Goal: Book appointment/travel/reservation

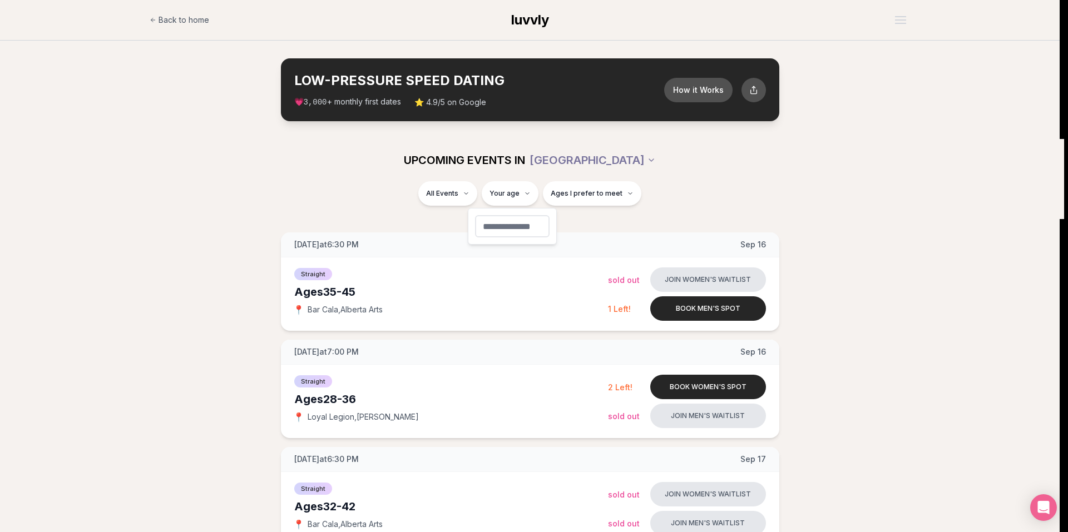
type input "**"
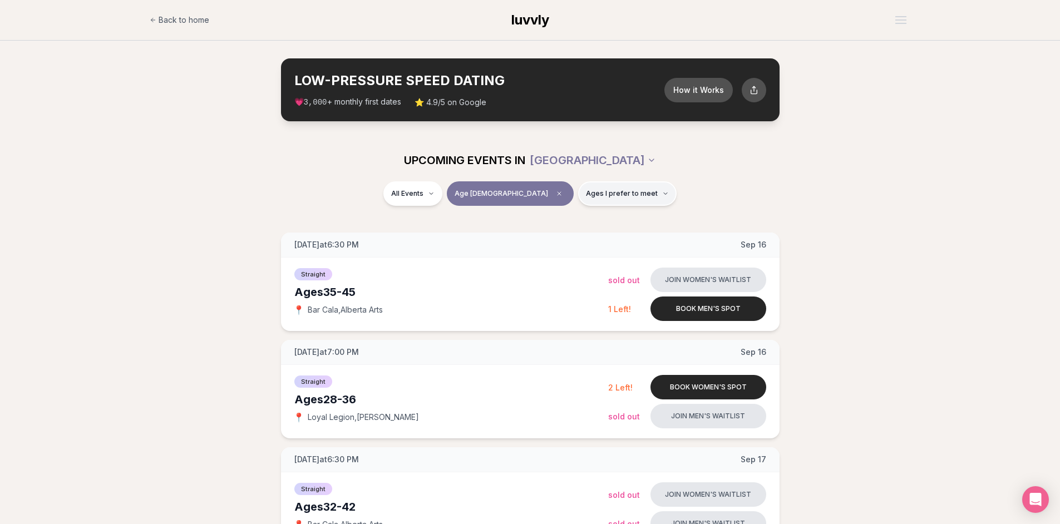
click at [614, 189] on button "Ages I prefer to meet" at bounding box center [627, 193] width 98 height 24
click at [609, 236] on span "Around my age" at bounding box center [587, 236] width 56 height 11
click at [552, 236] on button "Around my age" at bounding box center [547, 236] width 9 height 9
click at [607, 251] on span "Older than me" at bounding box center [585, 251] width 52 height 11
click at [552, 251] on button "Older than me" at bounding box center [547, 252] width 9 height 9
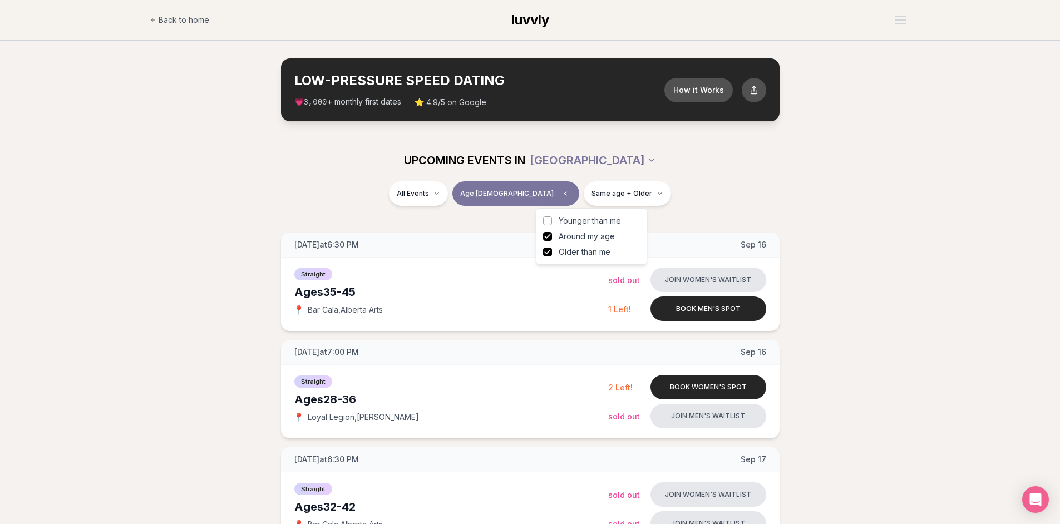
click at [456, 179] on div "UPCOMING EVENTS IN [GEOGRAPHIC_DATA]" at bounding box center [530, 160] width 641 height 42
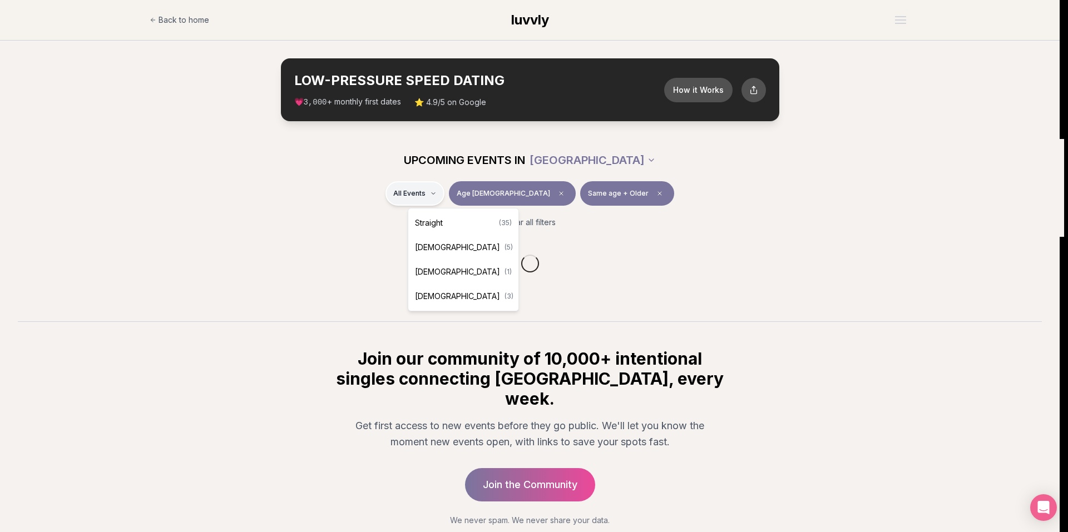
click at [456, 186] on html "Back to home luvvly LOW-PRESSURE SPEED DATING How it Works 💗 3,000 + monthly fi…" at bounding box center [534, 300] width 1068 height 600
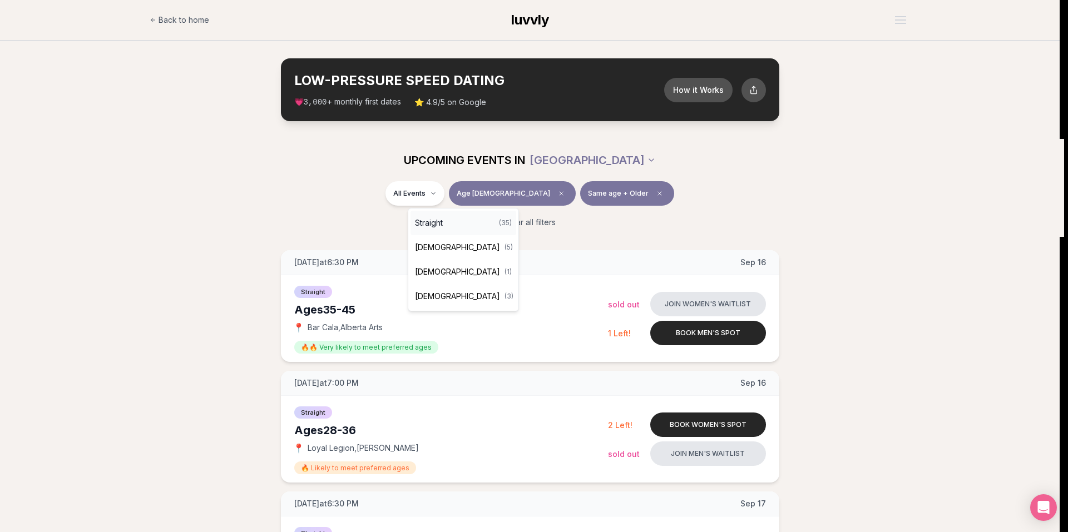
click at [453, 227] on div "Straight ( 35 )" at bounding box center [464, 223] width 106 height 24
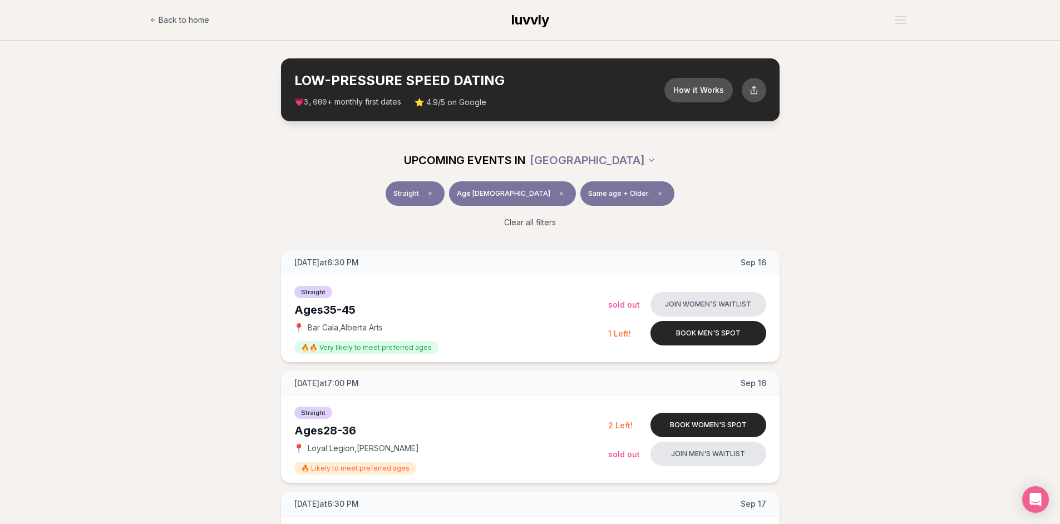
click at [324, 187] on div "Straight Age [DEMOGRAPHIC_DATA] Same age + Older" at bounding box center [530, 195] width 623 height 29
drag, startPoint x: 308, startPoint y: 329, endPoint x: 341, endPoint y: 332, distance: 33.5
click at [341, 332] on span "Bar Cala , [GEOGRAPHIC_DATA] Arts" at bounding box center [345, 327] width 75 height 11
click at [189, 205] on div "Straight Age [DEMOGRAPHIC_DATA] Same age + Older Clear all filters" at bounding box center [530, 209] width 1060 height 56
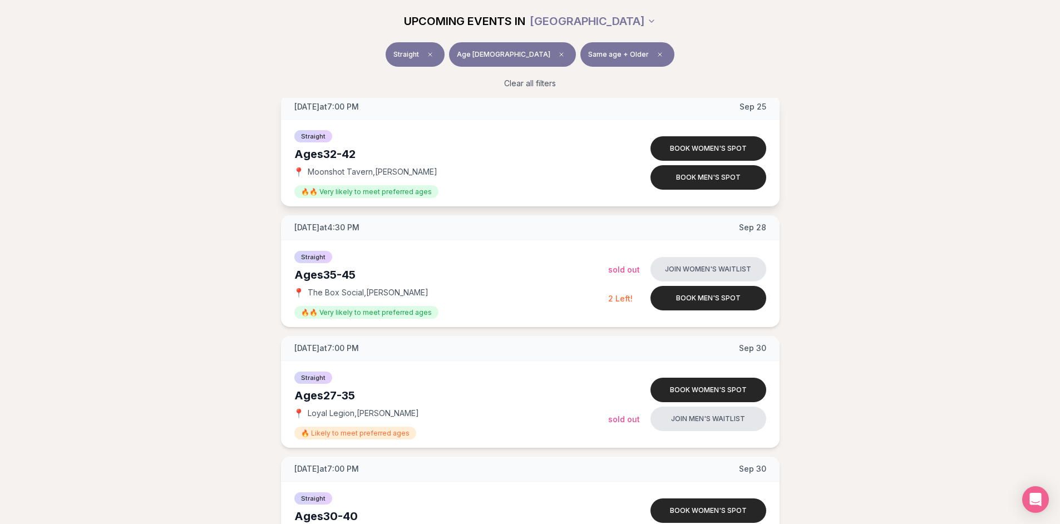
scroll to position [1001, 0]
drag, startPoint x: 363, startPoint y: 293, endPoint x: 307, endPoint y: 295, distance: 56.2
click at [307, 295] on div "📍 The Box Social , [PERSON_NAME]" at bounding box center [451, 291] width 314 height 11
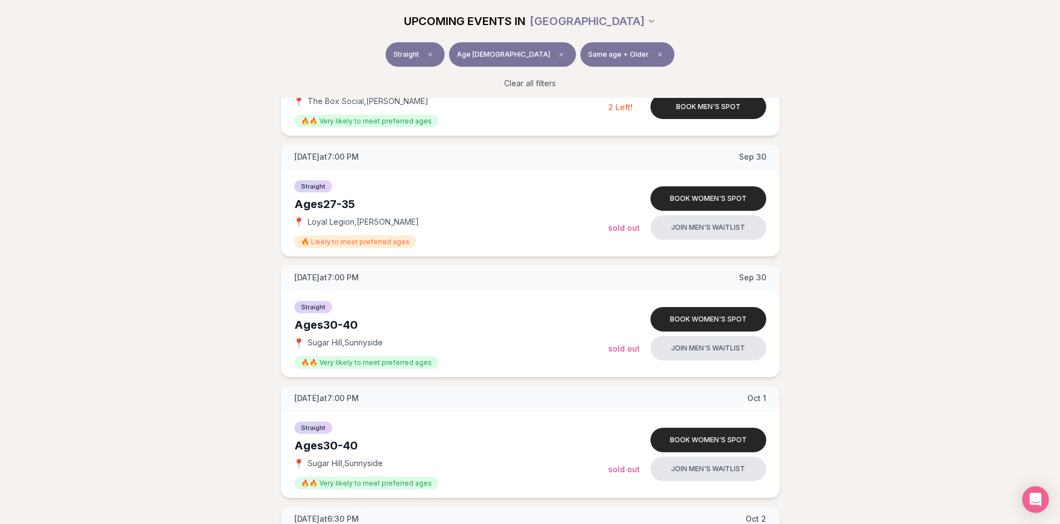
scroll to position [1224, 0]
